Goal: Find specific page/section: Find specific page/section

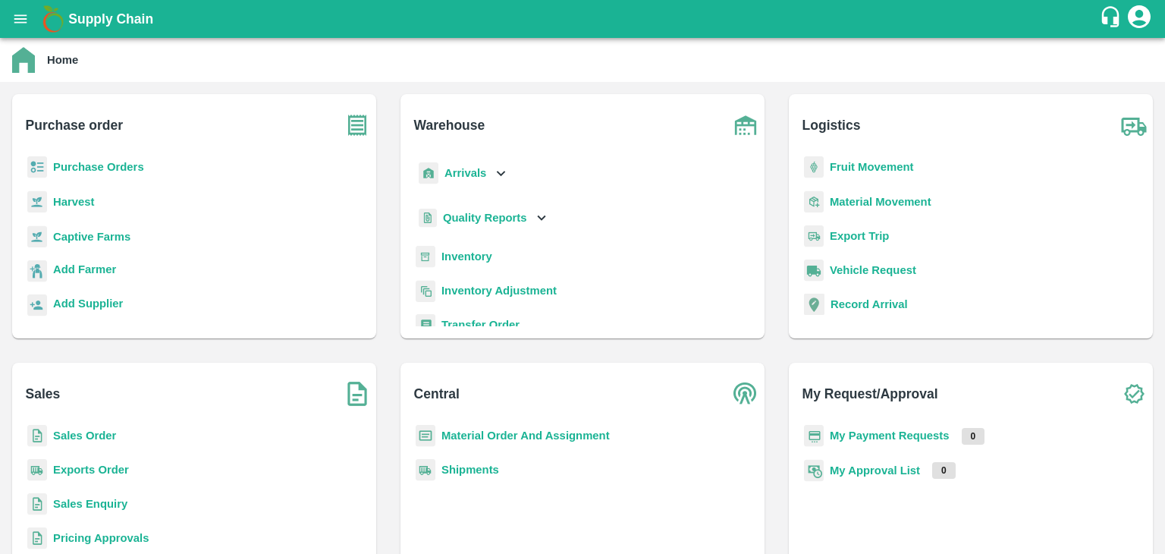
click at [69, 433] on b "Sales Order" at bounding box center [84, 435] width 63 height 12
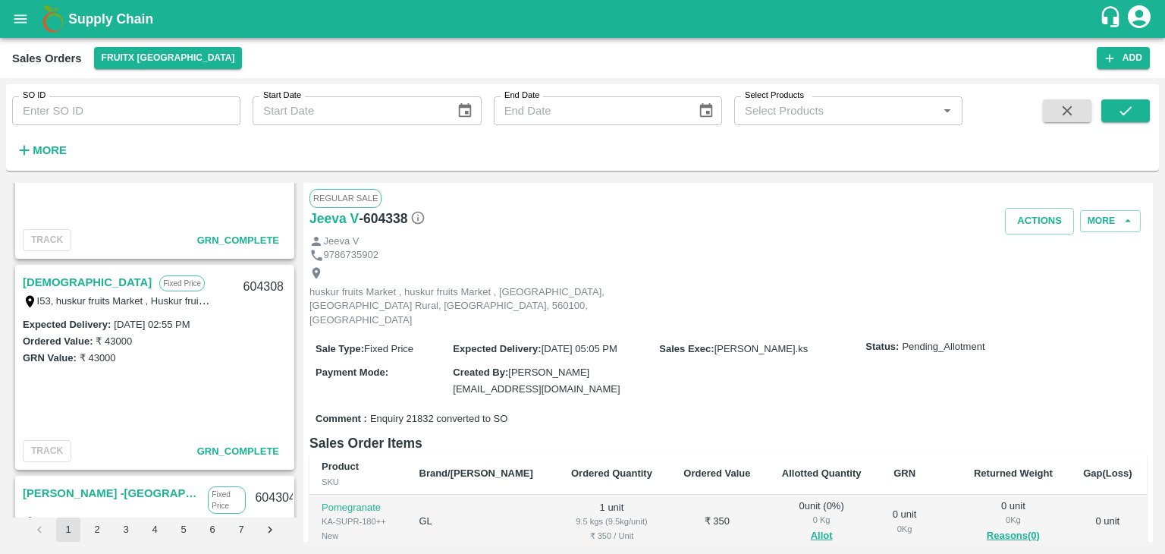
scroll to position [975, 0]
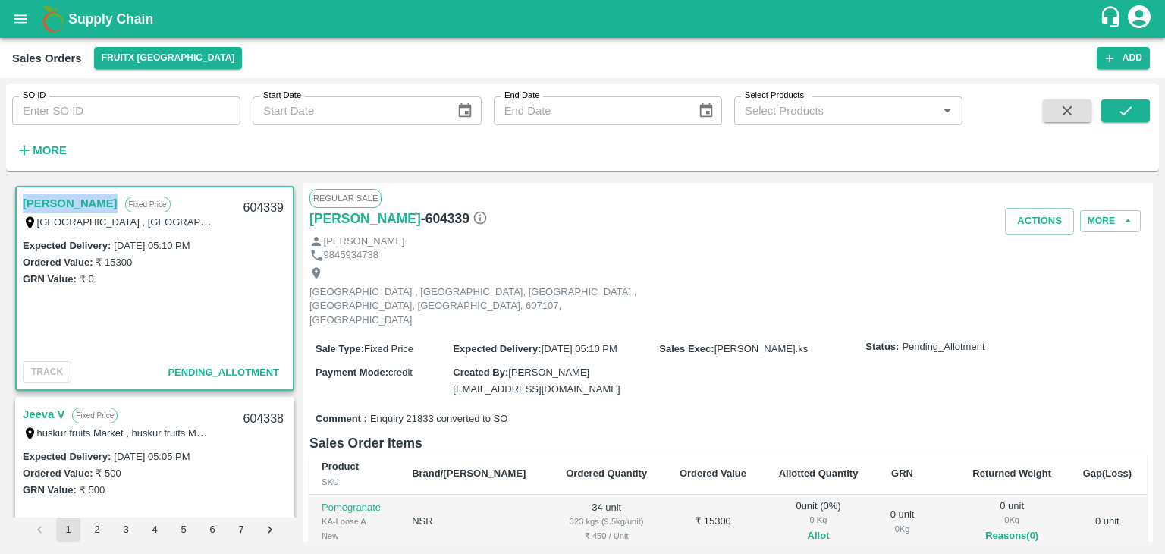
drag, startPoint x: 22, startPoint y: 197, endPoint x: 96, endPoint y: 203, distance: 74.6
click at [96, 203] on div "Vijayakumar Fixed Price" at bounding box center [129, 203] width 212 height 20
copy link "Vijayakumar"
